Goal: Information Seeking & Learning: Find specific fact

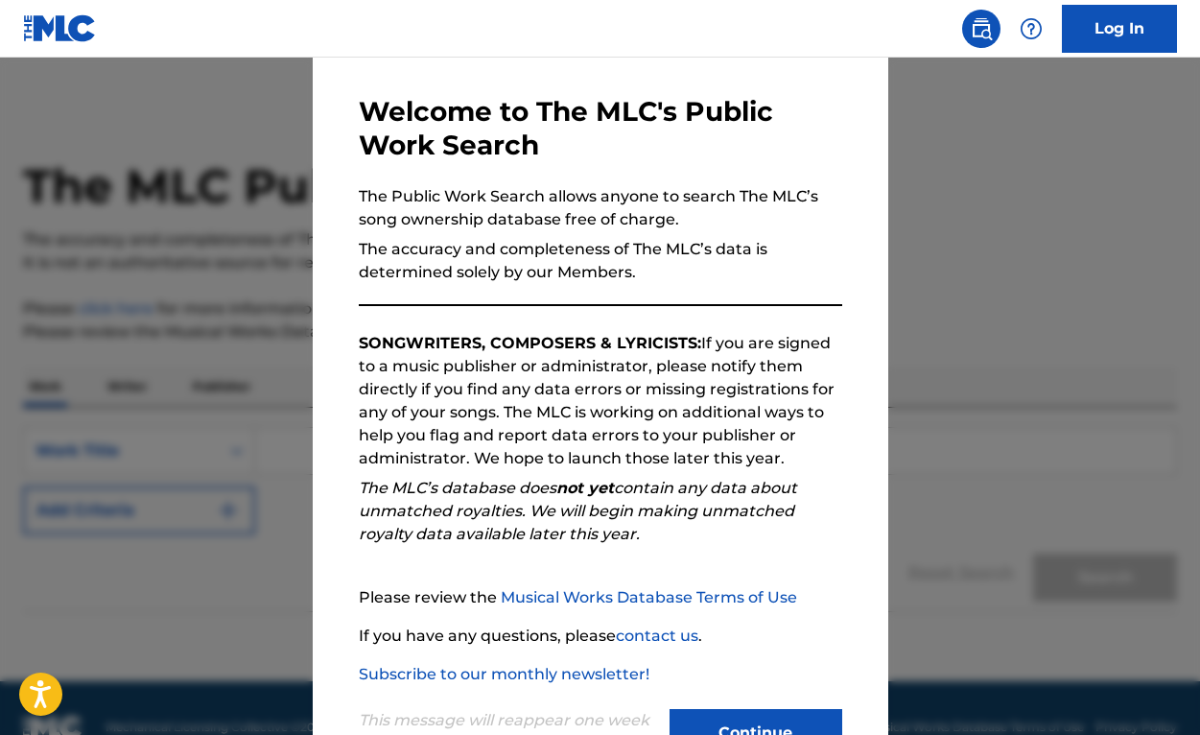
scroll to position [143, 0]
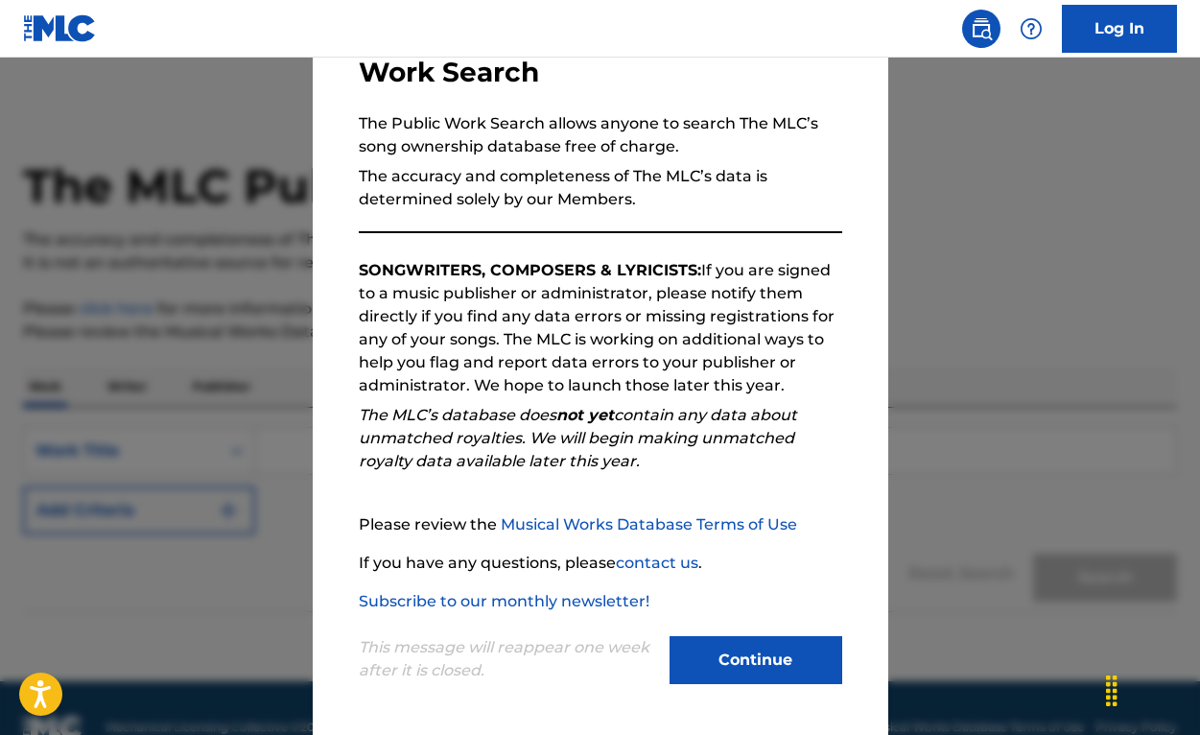
click at [1108, 37] on link "Log In" at bounding box center [1119, 29] width 115 height 48
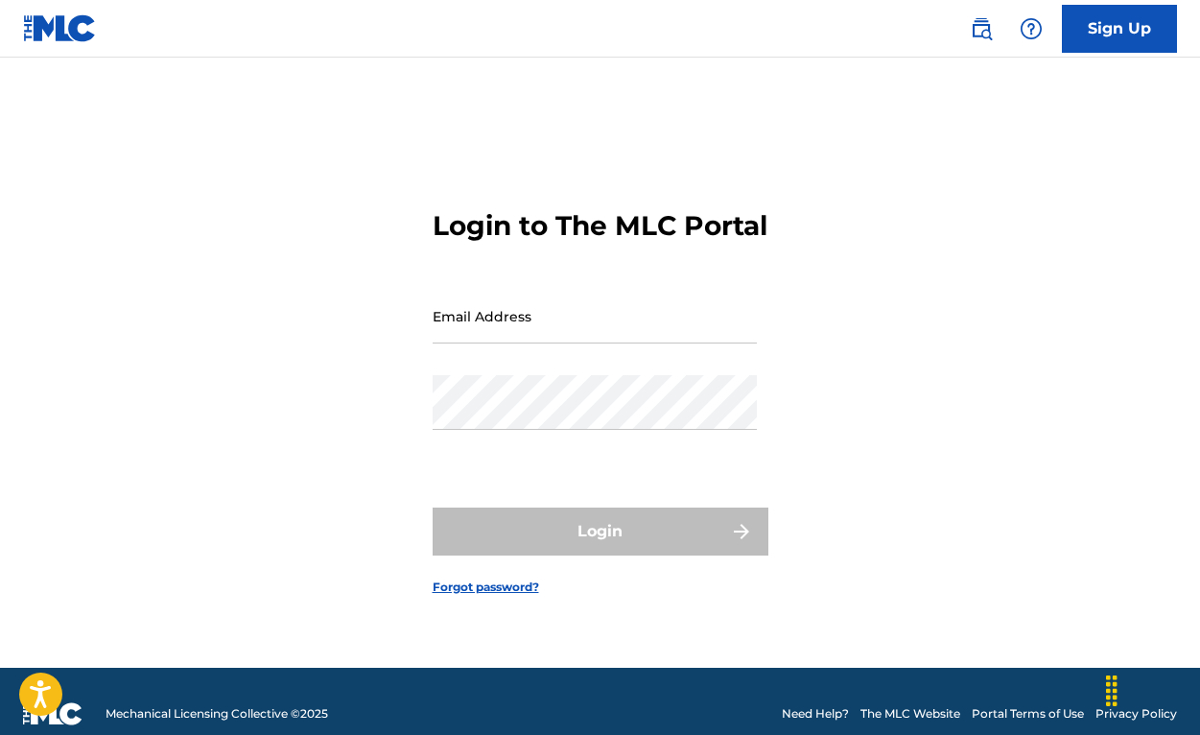
click at [509, 375] on div "Email Address" at bounding box center [595, 332] width 324 height 86
click at [501, 375] on div "Email Address" at bounding box center [595, 332] width 324 height 86
click at [505, 365] on div "Email Address" at bounding box center [595, 332] width 324 height 86
click at [486, 342] on input "Email Address" at bounding box center [595, 316] width 324 height 55
type input "[PERSON_NAME][EMAIL_ADDRESS][DOMAIN_NAME]"
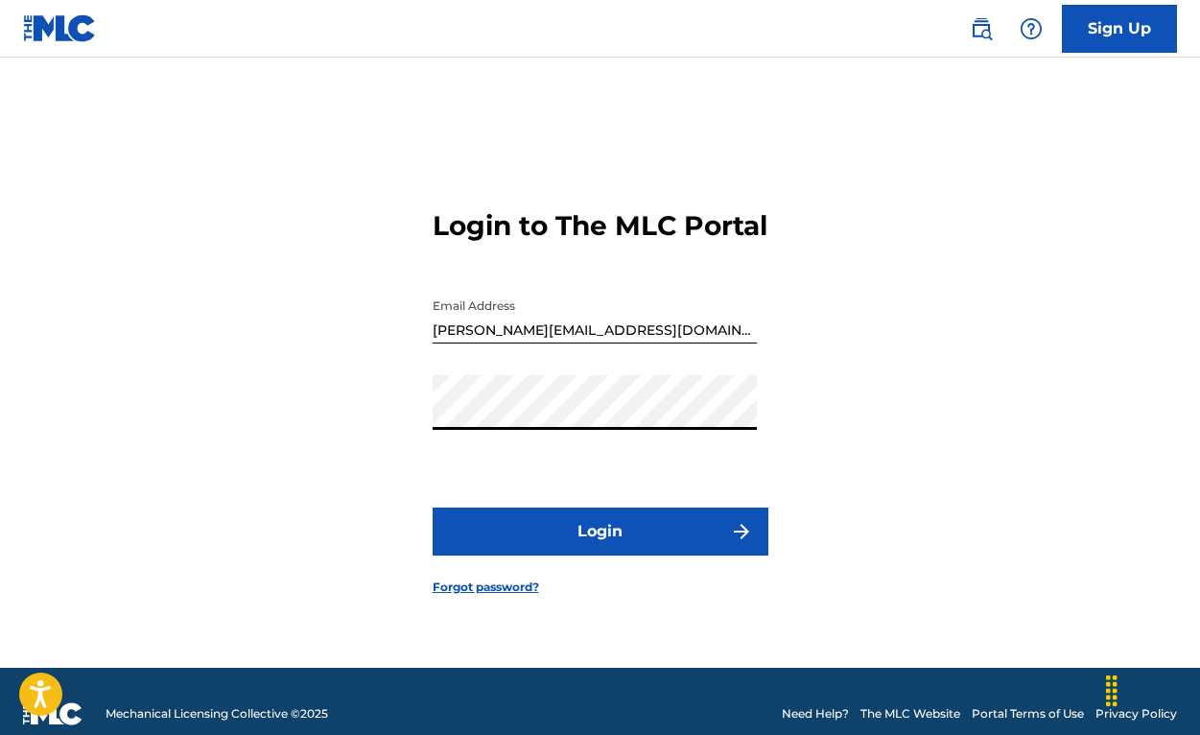
click at [586, 534] on button "Login" at bounding box center [601, 532] width 336 height 48
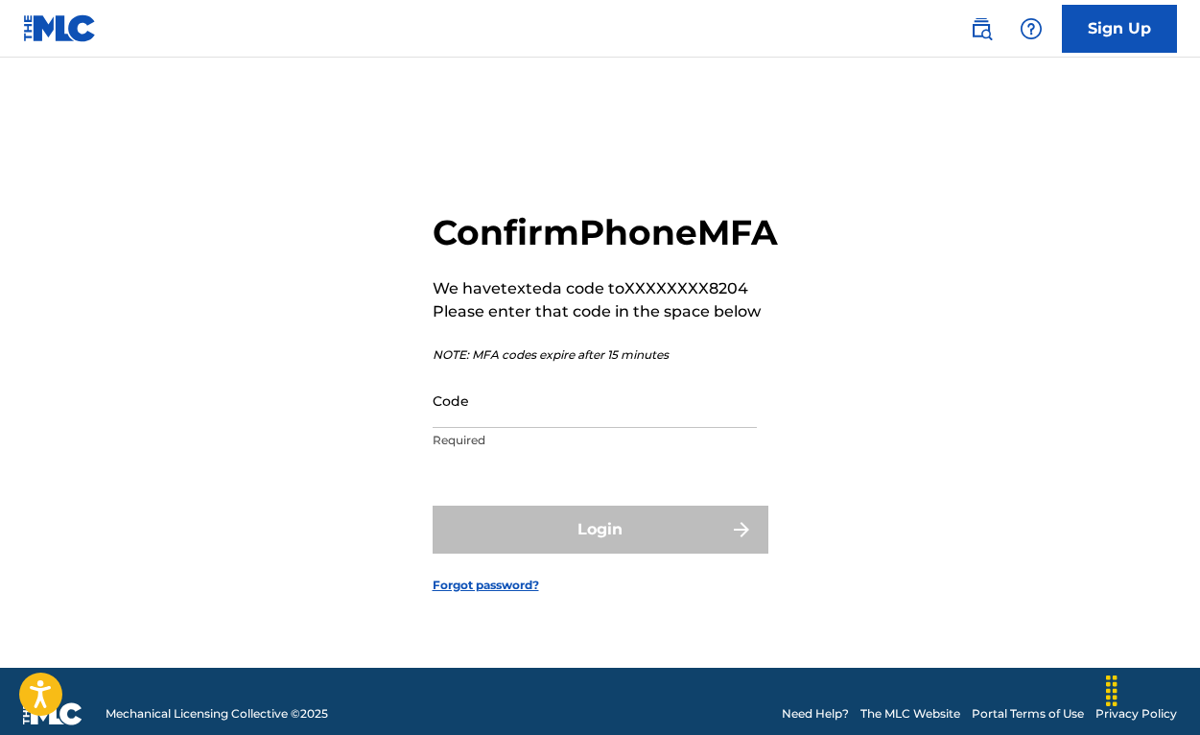
click at [491, 449] on p "Required" at bounding box center [595, 440] width 324 height 17
click at [487, 427] on input "Code" at bounding box center [595, 400] width 324 height 55
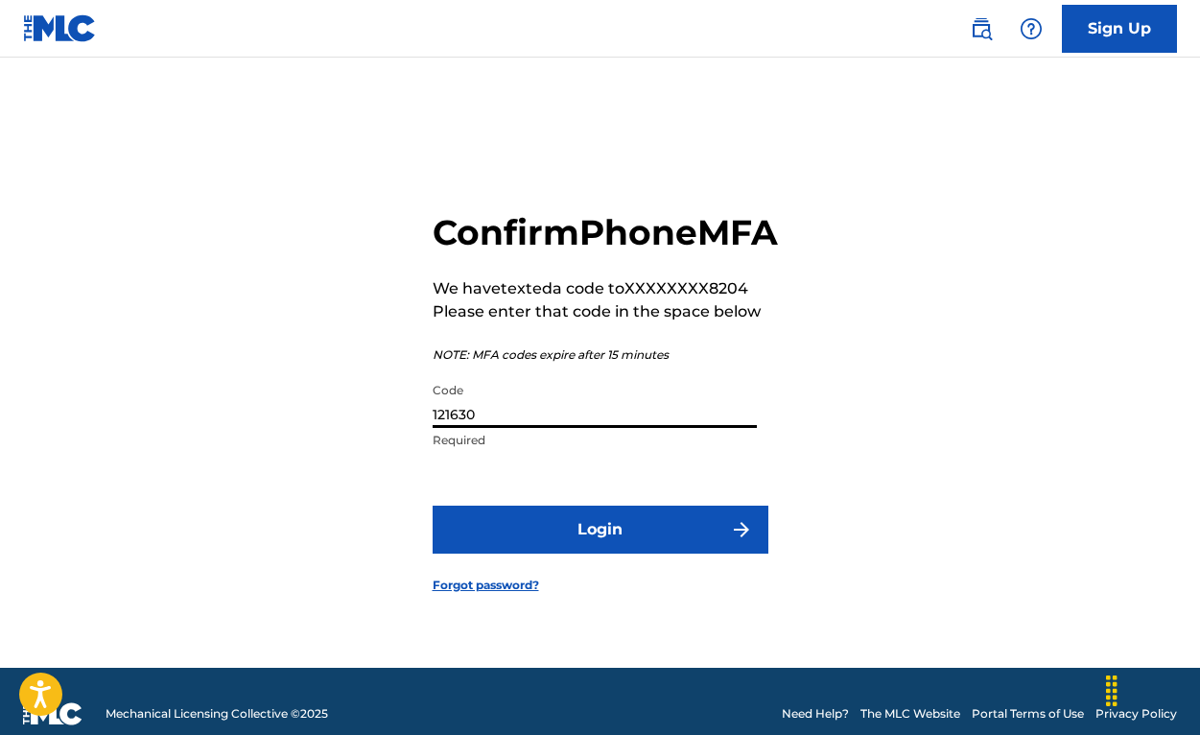
type input "121630"
click at [580, 554] on button "Login" at bounding box center [601, 530] width 336 height 48
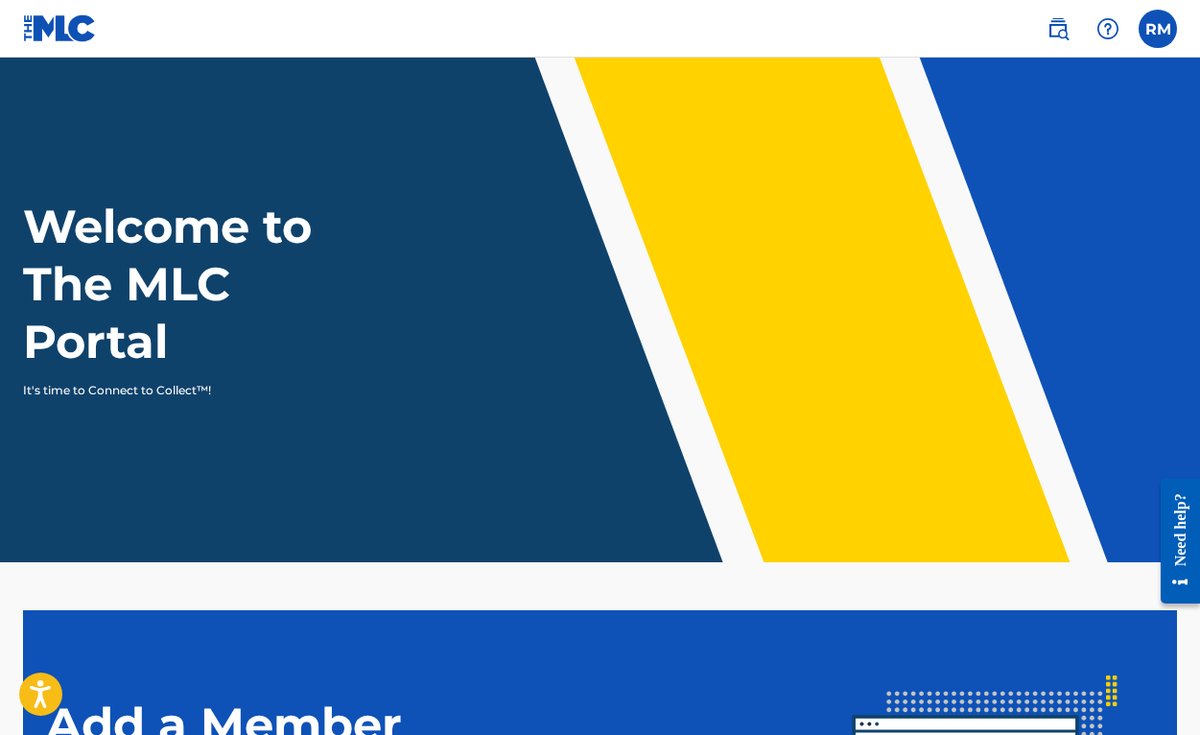
click at [1177, 24] on nav "RM [PERSON_NAME] Mitchell [EMAIL_ADDRESS][DOMAIN_NAME] Profile Log out" at bounding box center [600, 29] width 1200 height 58
click at [1158, 24] on label at bounding box center [1158, 29] width 38 height 38
click at [1158, 29] on input "[PERSON_NAME] Mitchell [EMAIL_ADDRESS][DOMAIN_NAME] Profile Log out" at bounding box center [1158, 29] width 0 height 0
click at [1061, 24] on img at bounding box center [1058, 28] width 23 height 23
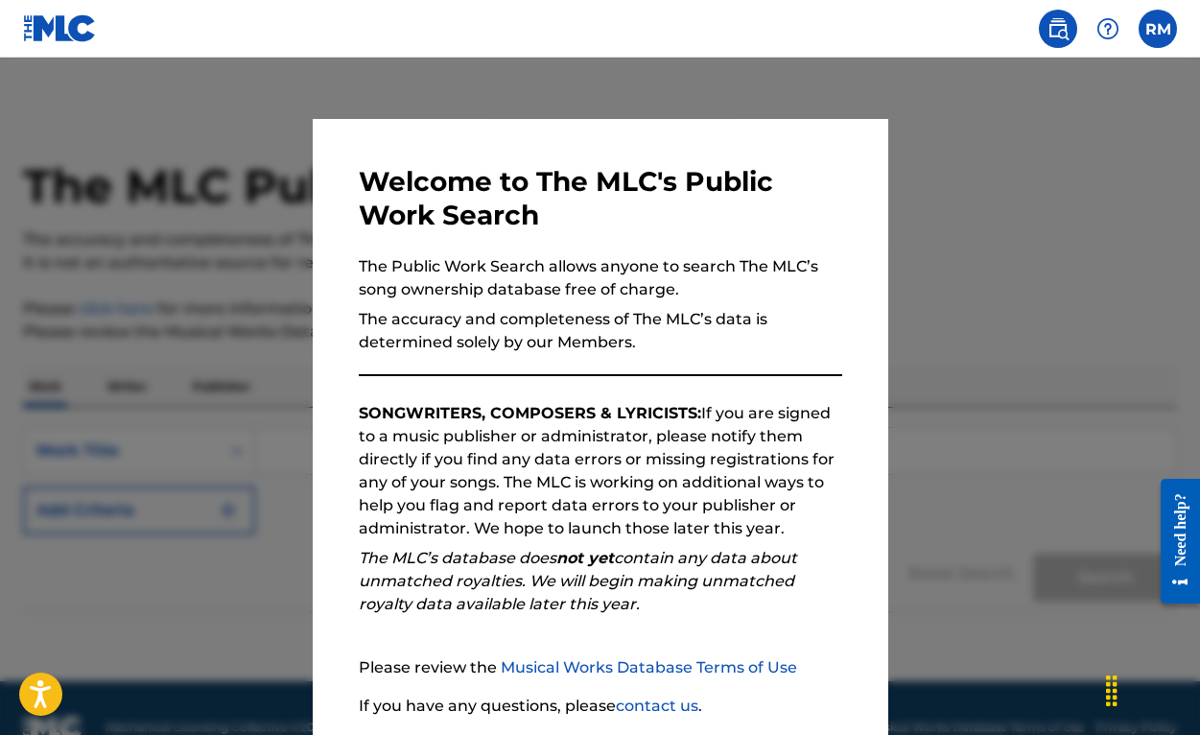
scroll to position [143, 0]
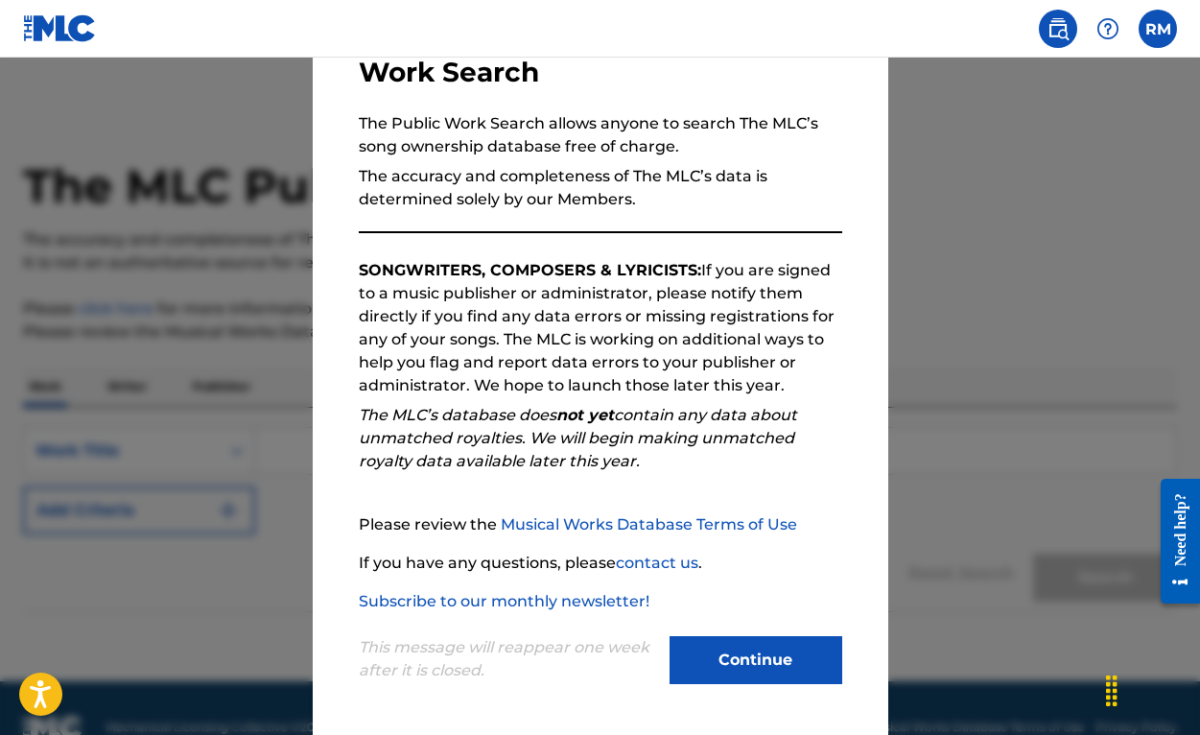
click at [734, 645] on button "Continue" at bounding box center [756, 660] width 173 height 48
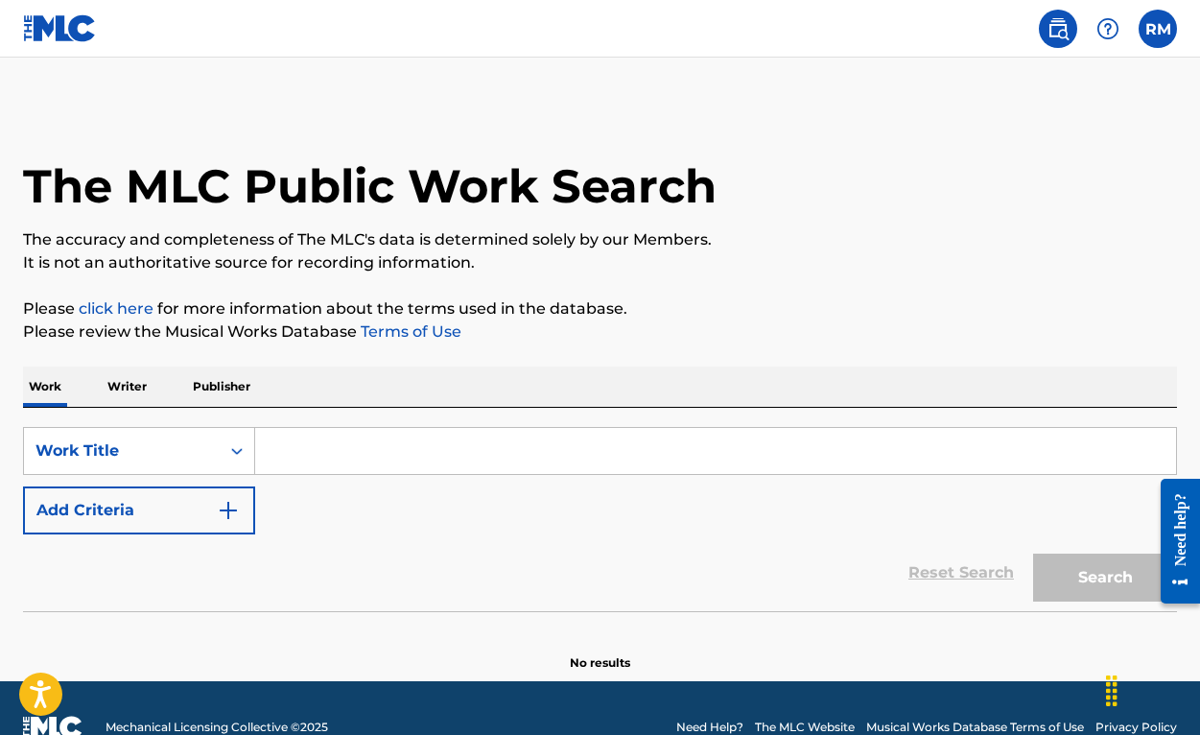
click at [337, 457] on input "Search Form" at bounding box center [715, 451] width 921 height 46
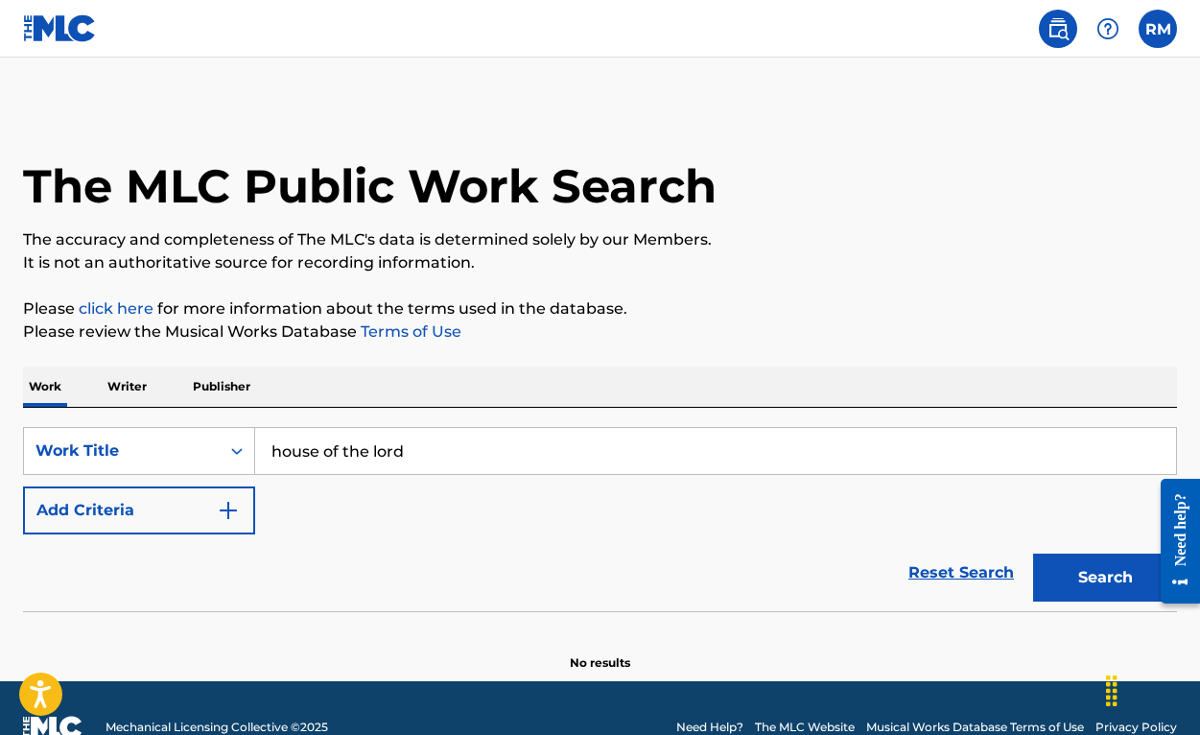
scroll to position [38, 0]
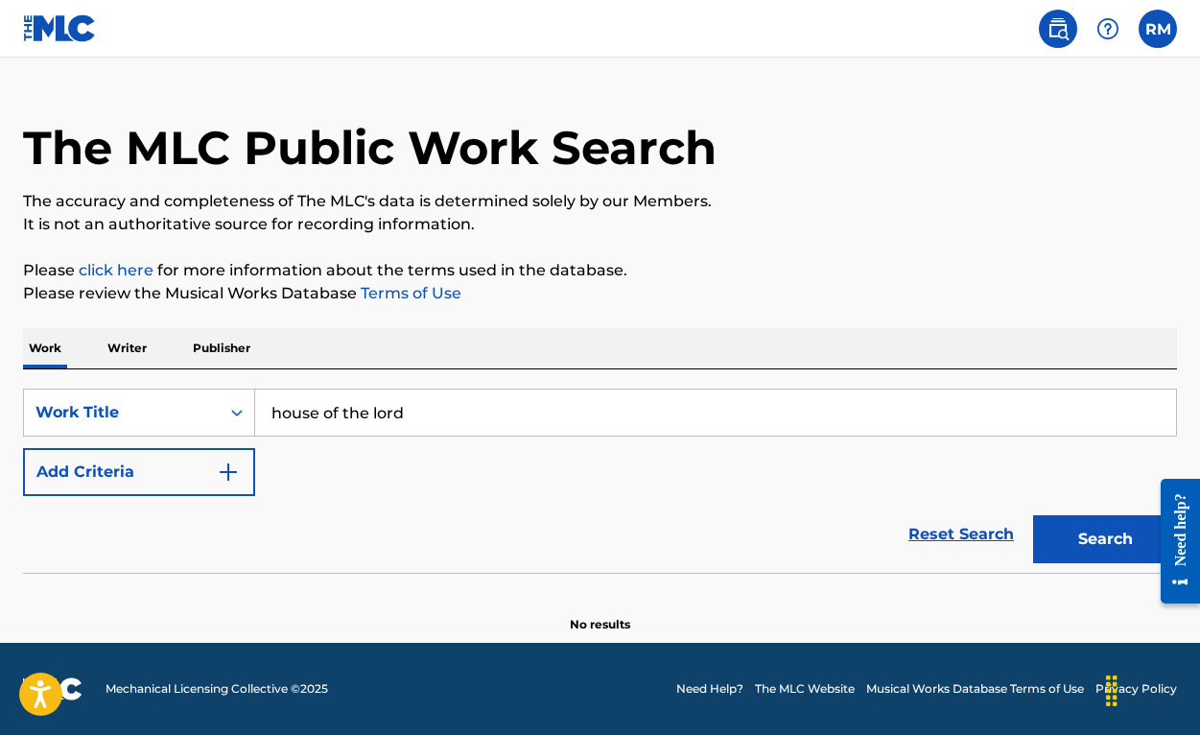
type input "house of the lord"
click at [1091, 534] on button "Search" at bounding box center [1105, 539] width 144 height 48
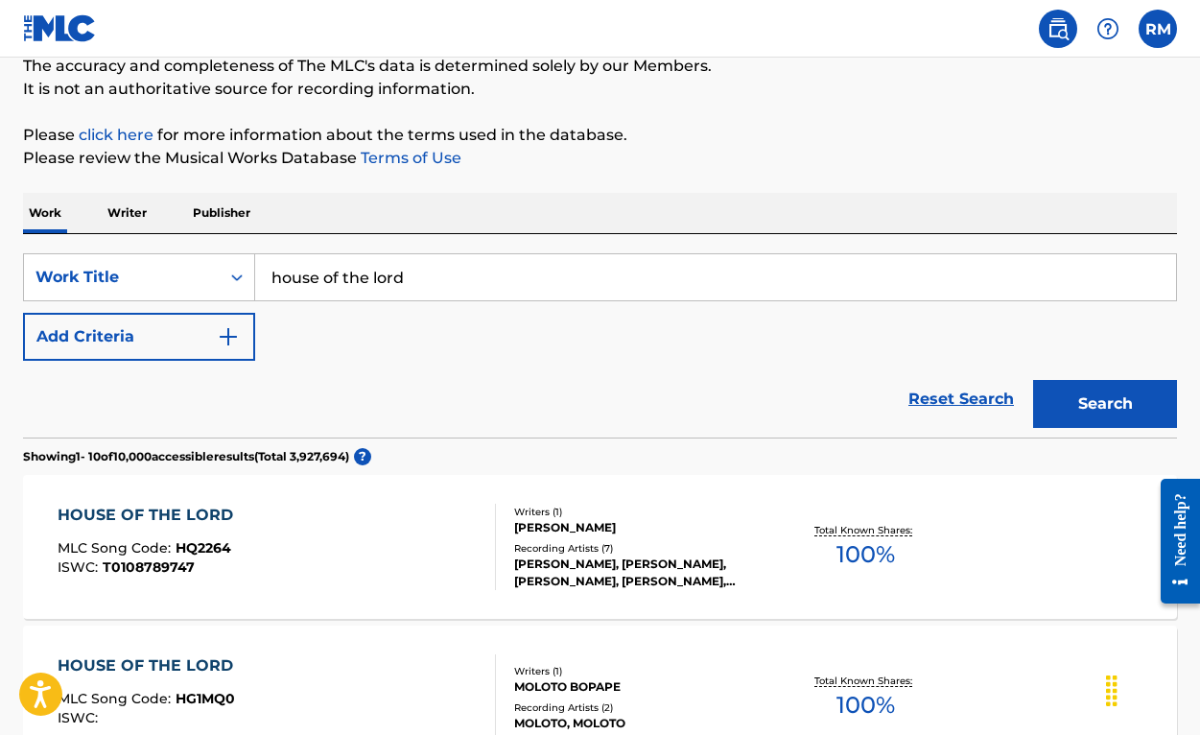
scroll to position [145, 0]
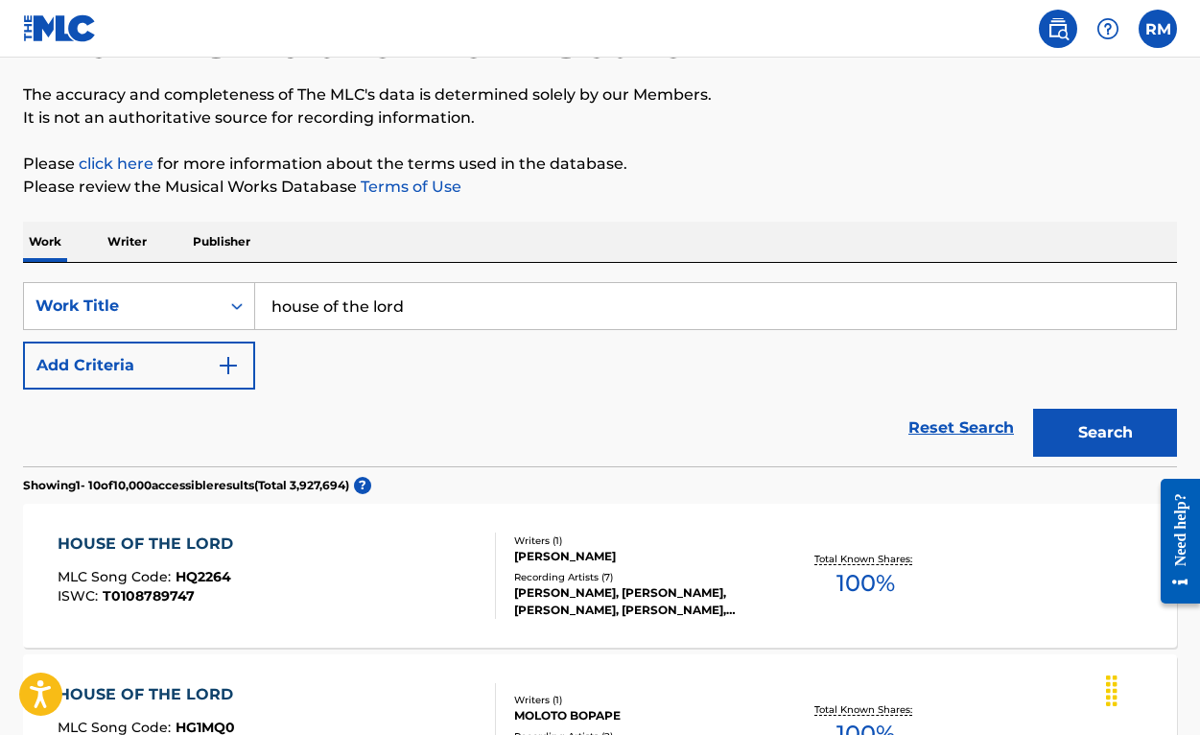
click at [121, 381] on button "Add Criteria" at bounding box center [139, 366] width 232 height 48
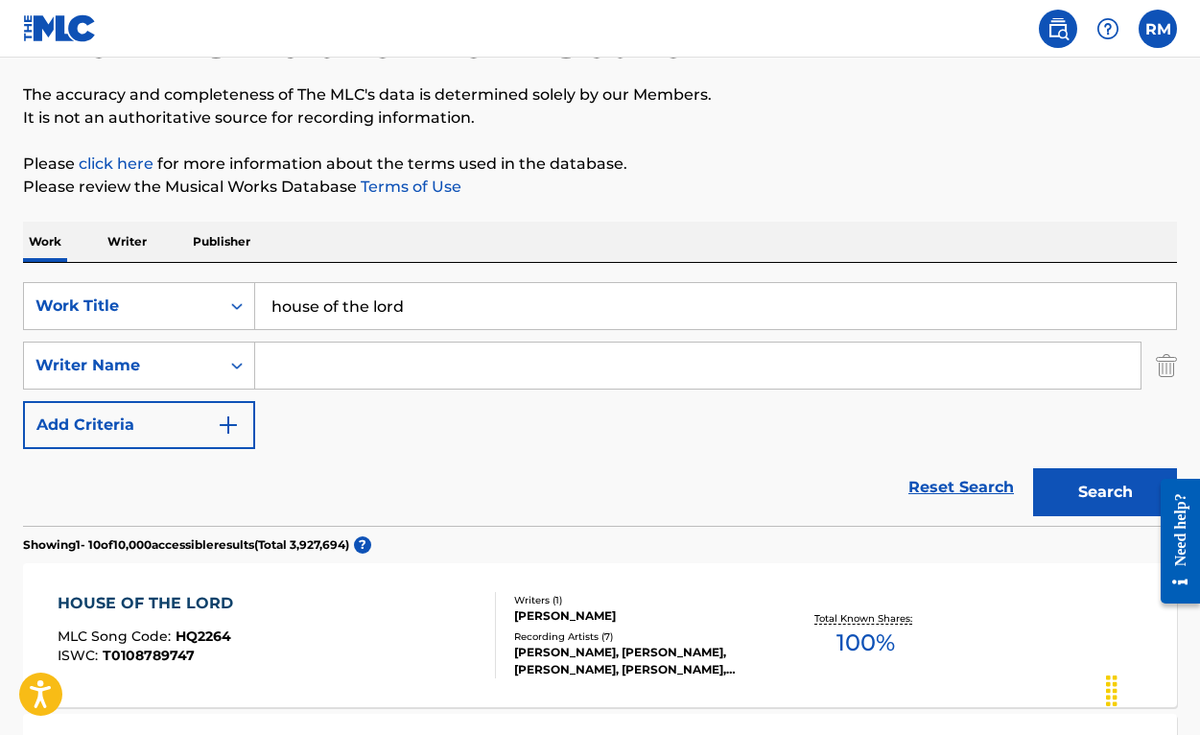
click at [348, 357] on input "Search Form" at bounding box center [698, 366] width 886 height 46
type input "[PERSON_NAME]"
click at [1074, 489] on button "Search" at bounding box center [1105, 492] width 144 height 48
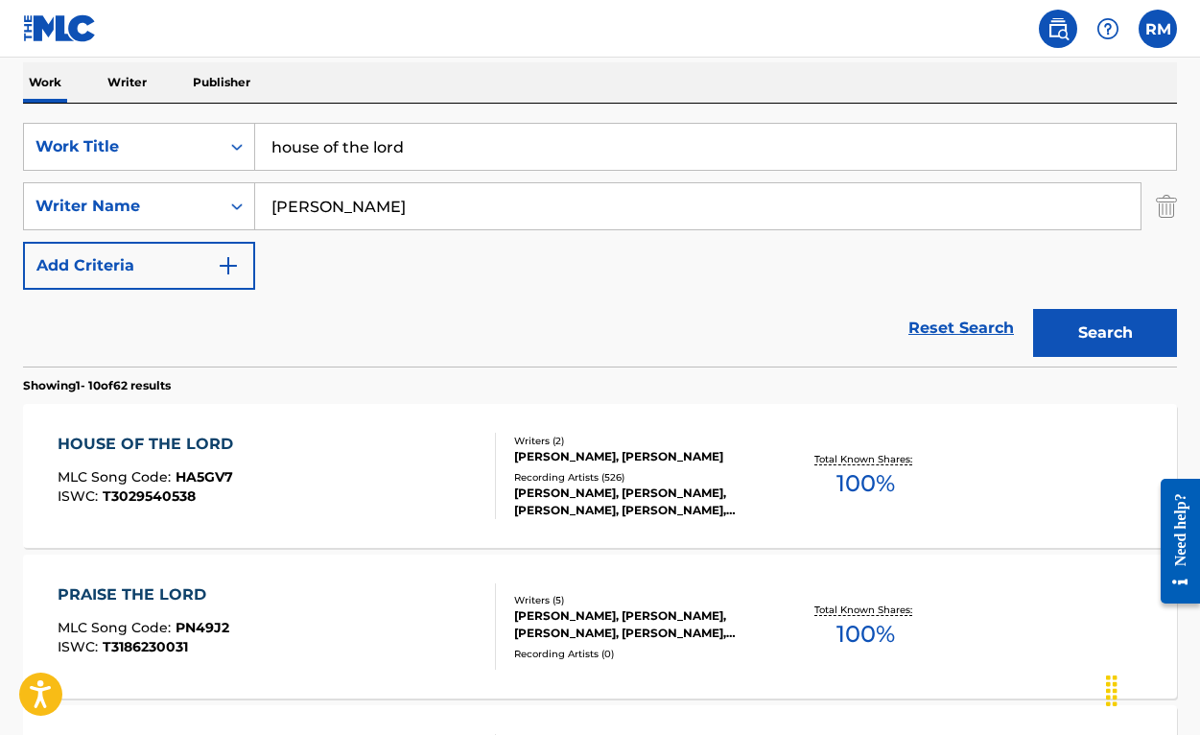
scroll to position [316, 0]
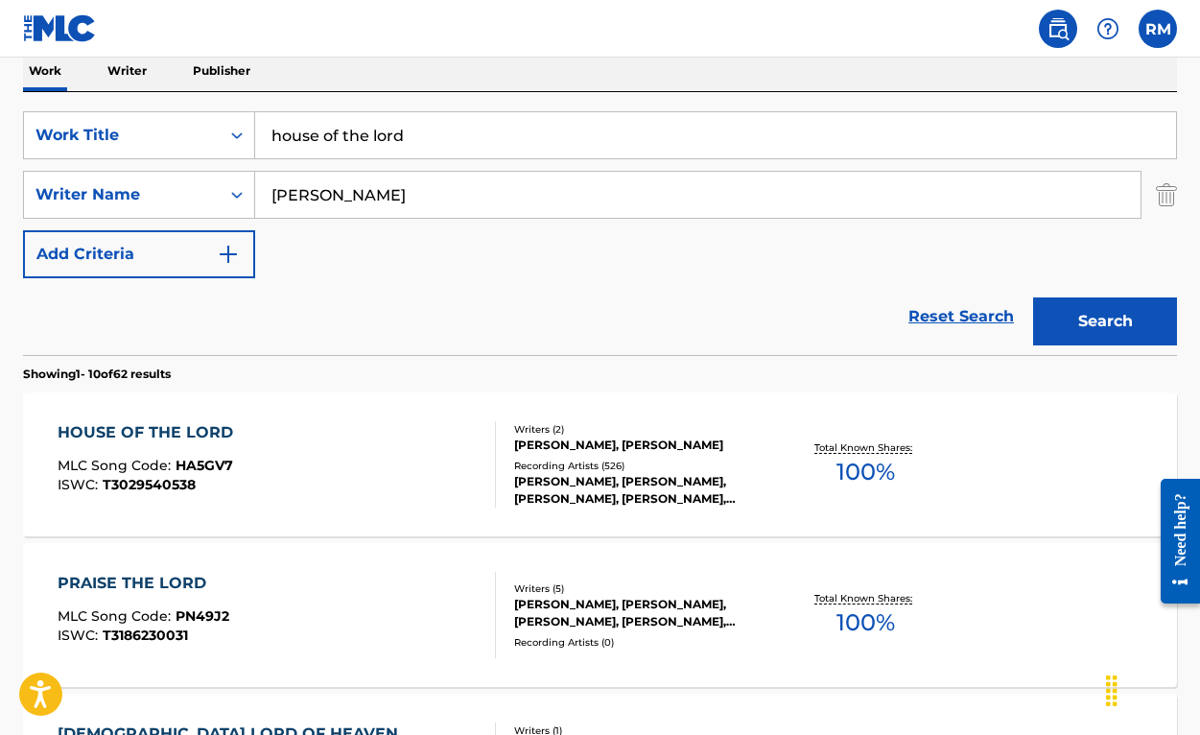
click at [598, 437] on div "[PERSON_NAME], [PERSON_NAME]" at bounding box center [642, 445] width 256 height 17
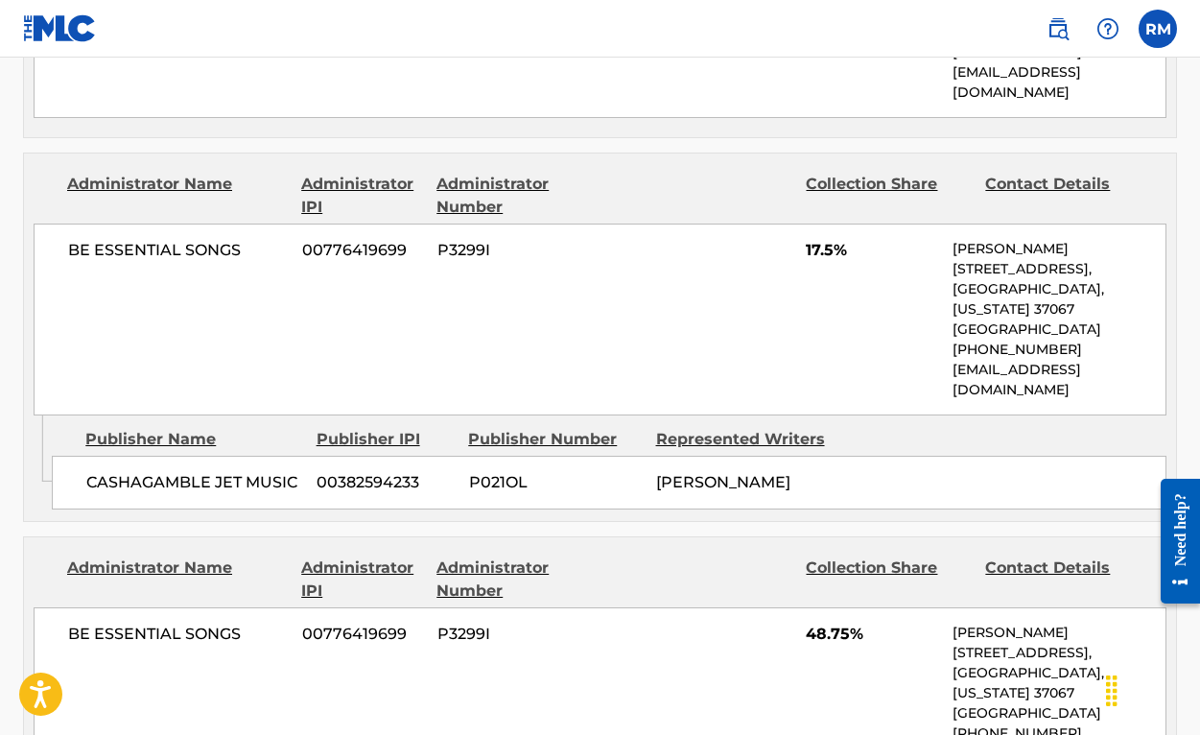
scroll to position [1962, 0]
